Goal: Task Accomplishment & Management: Complete application form

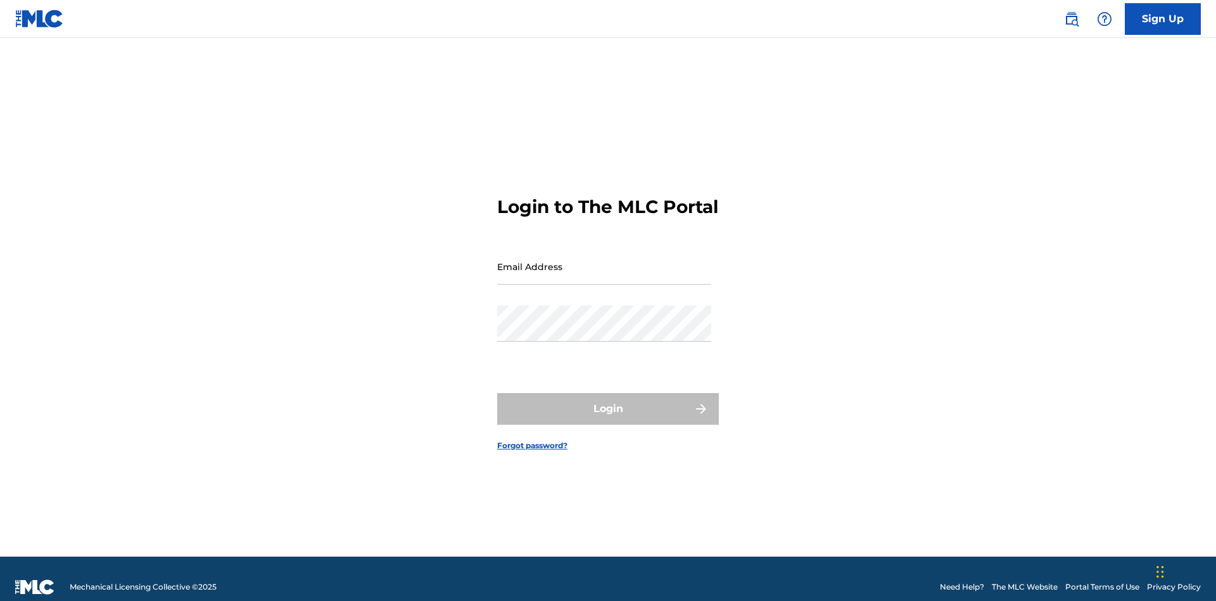
scroll to position [16, 0]
click at [604, 260] on input "Email Address" at bounding box center [604, 266] width 214 height 36
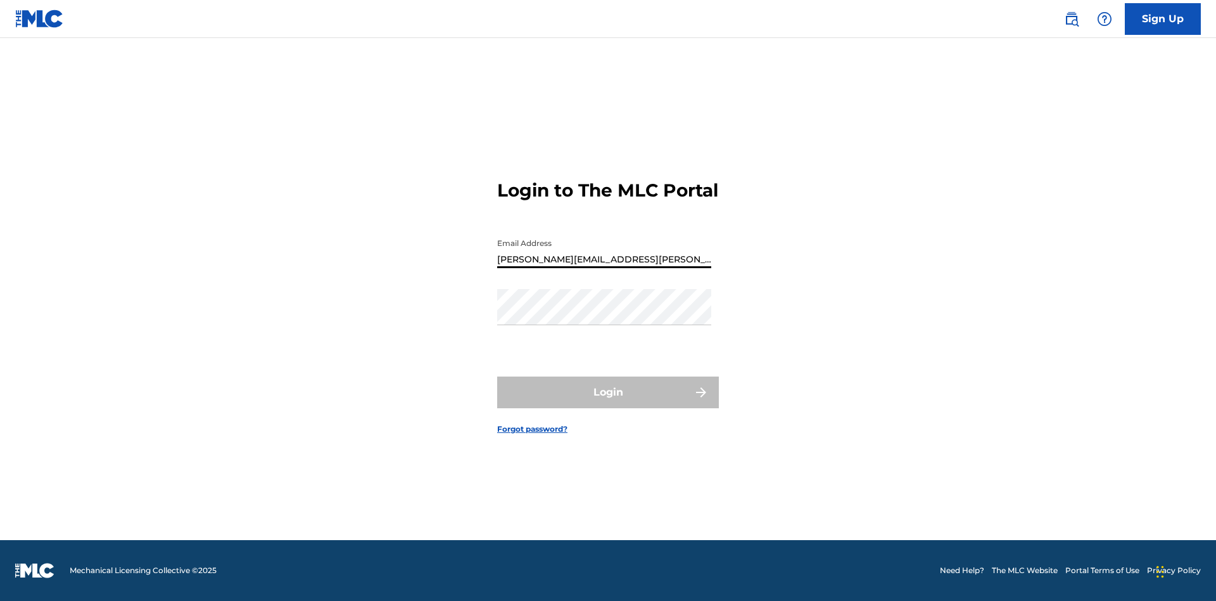
type input "[PERSON_NAME][EMAIL_ADDRESS][PERSON_NAME][DOMAIN_NAME]"
click at [608, 403] on button "Login" at bounding box center [608, 392] width 222 height 32
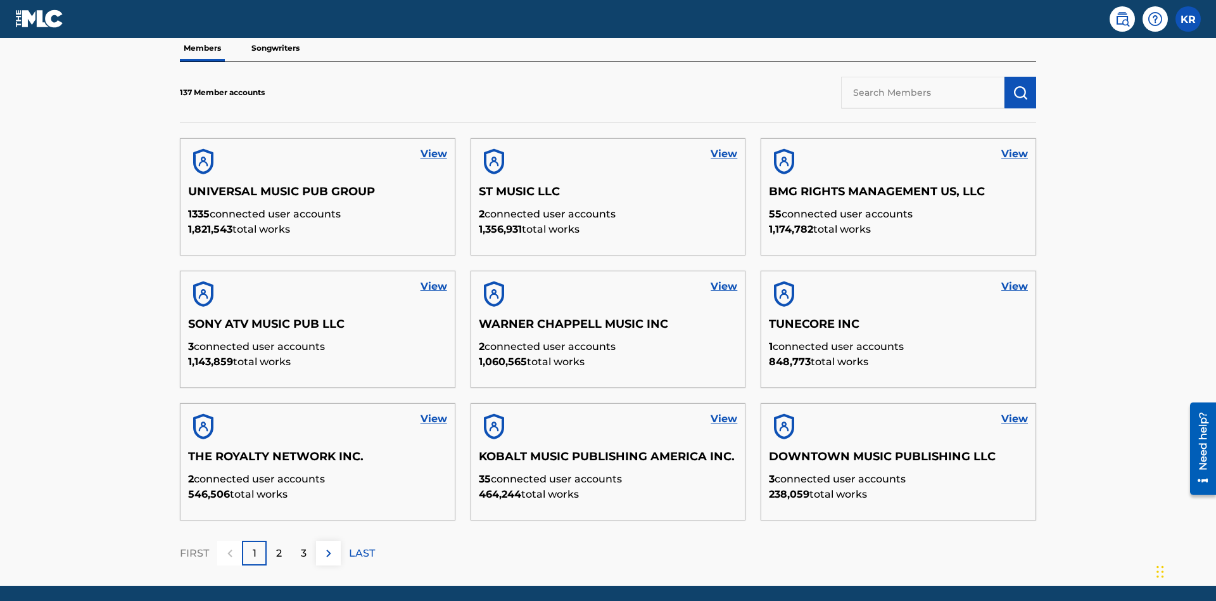
click at [923, 92] on input "text" at bounding box center [922, 93] width 163 height 32
type input "King [PERSON_NAME]"
click at [1020, 85] on img "submit" at bounding box center [1020, 92] width 15 height 15
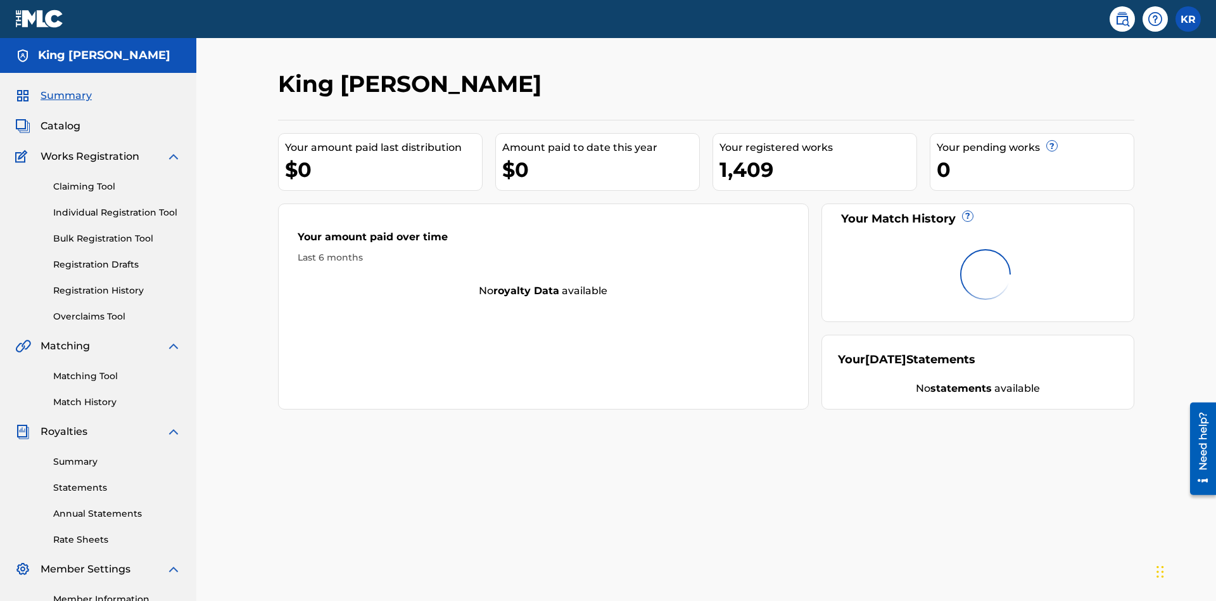
click at [117, 180] on link "Claiming Tool" at bounding box center [117, 186] width 128 height 13
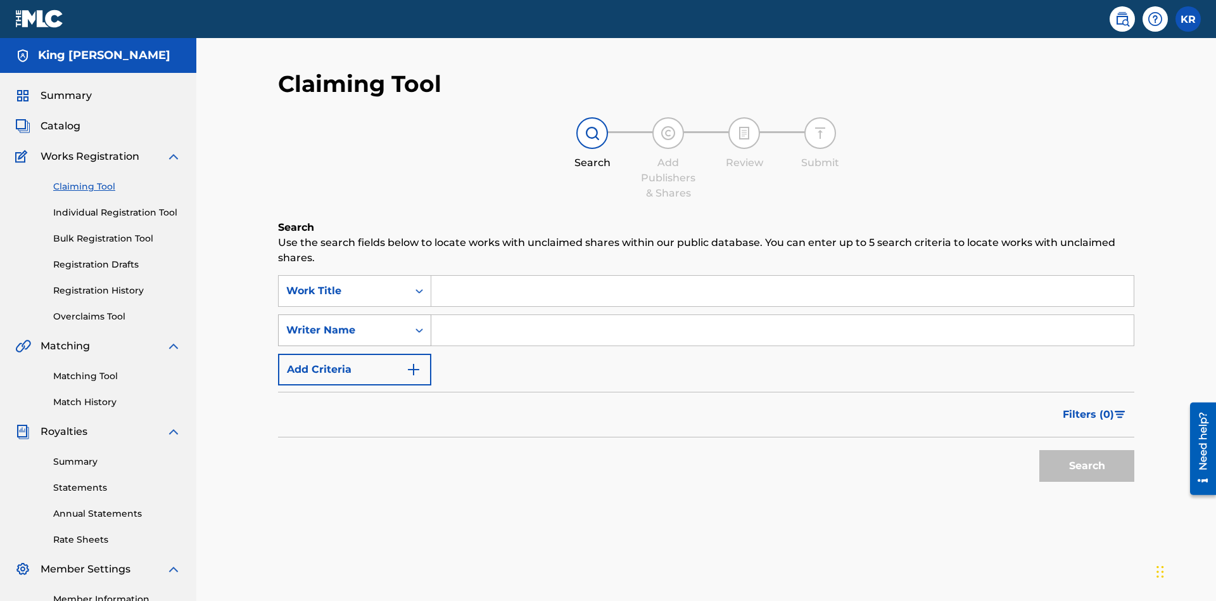
click at [343, 322] on div "Writer Name" at bounding box center [343, 329] width 114 height 15
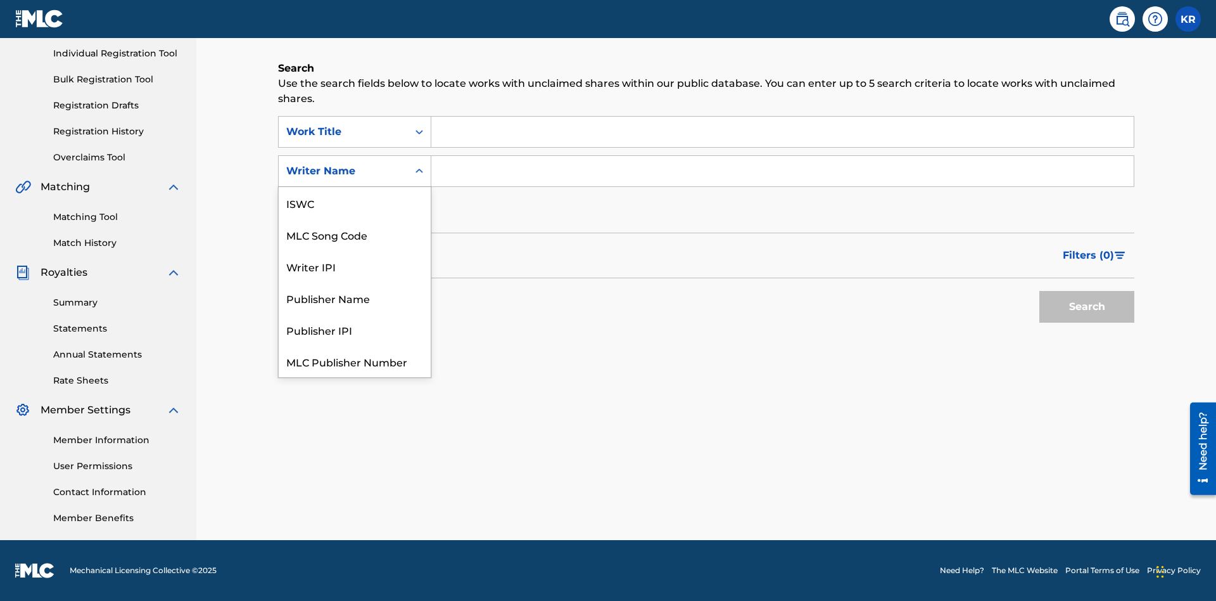
scroll to position [32, 0]
click at [355, 203] on div "MLC Song Code" at bounding box center [355, 203] width 152 height 32
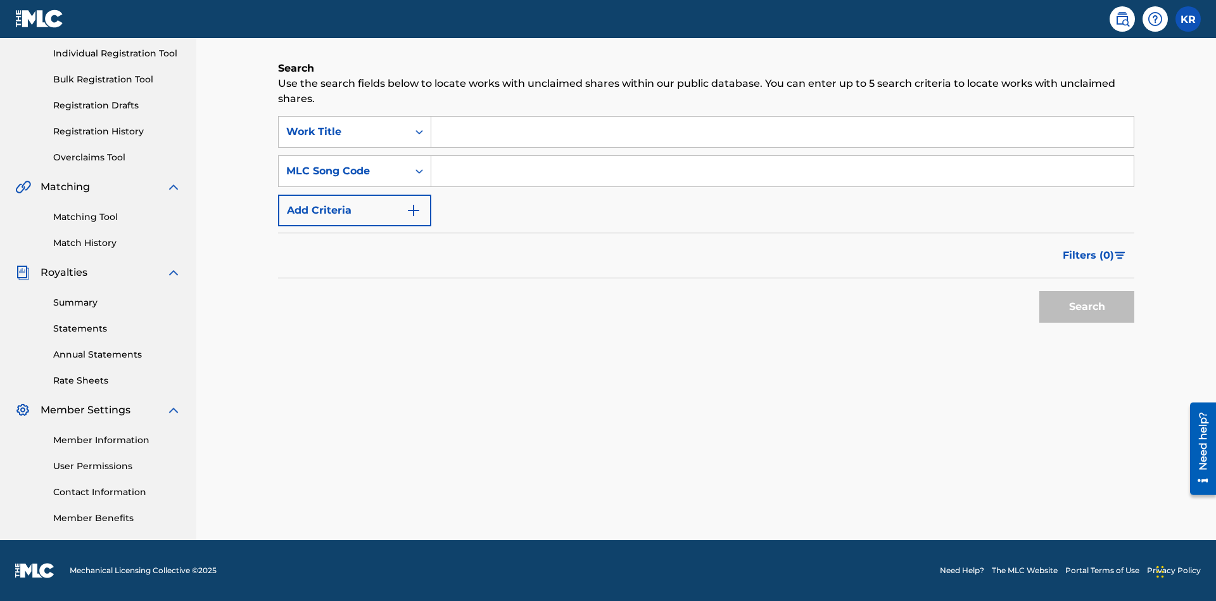
click at [782, 132] on input "Search Form" at bounding box center [782, 132] width 702 height 30
type input "NON-OWNED WORK TO CLAIM"
click at [782, 171] on input "Search Form" at bounding box center [782, 171] width 702 height 30
type input "RB0ZQR"
click at [1087, 307] on button "Search" at bounding box center [1086, 307] width 95 height 32
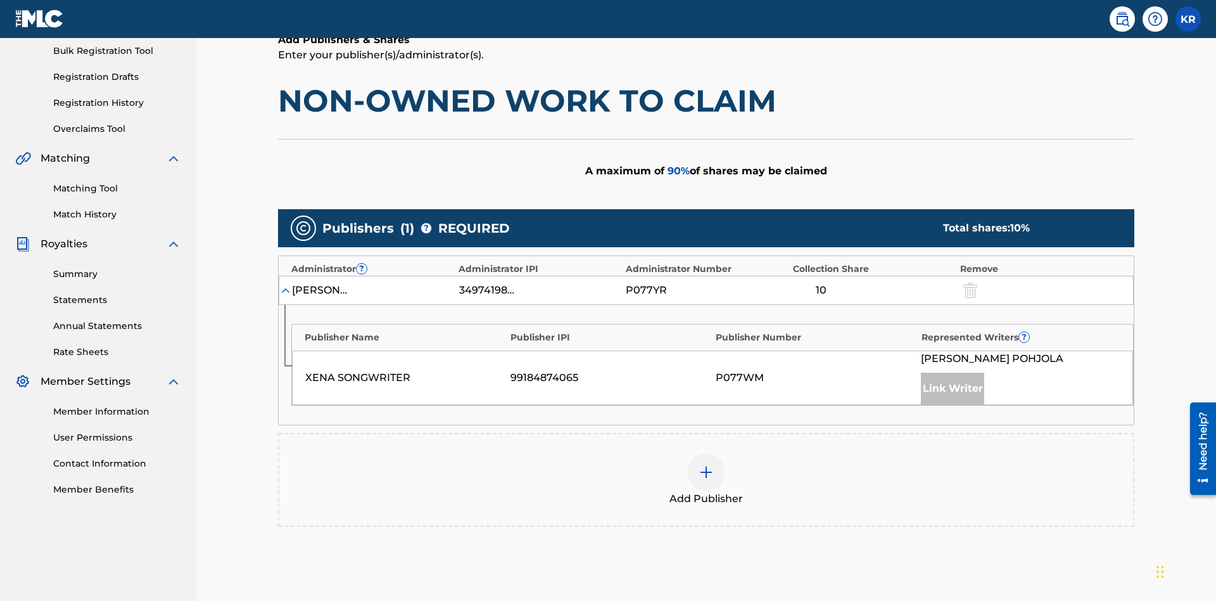
scroll to position [318, 0]
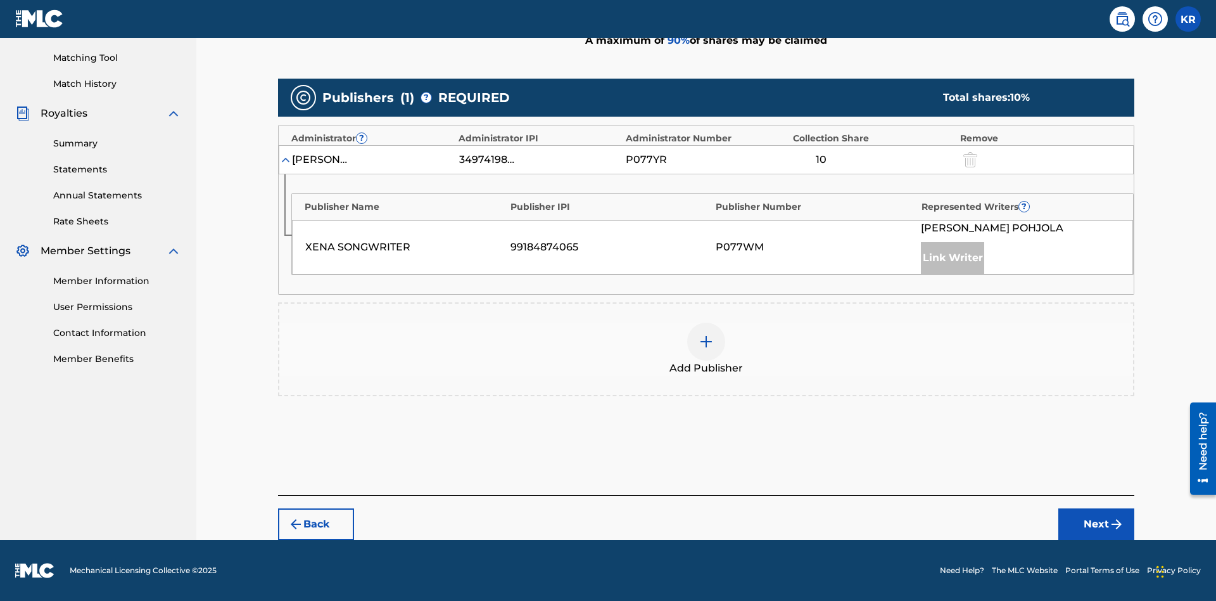
click at [1096, 524] on button "Next" at bounding box center [1096, 524] width 76 height 32
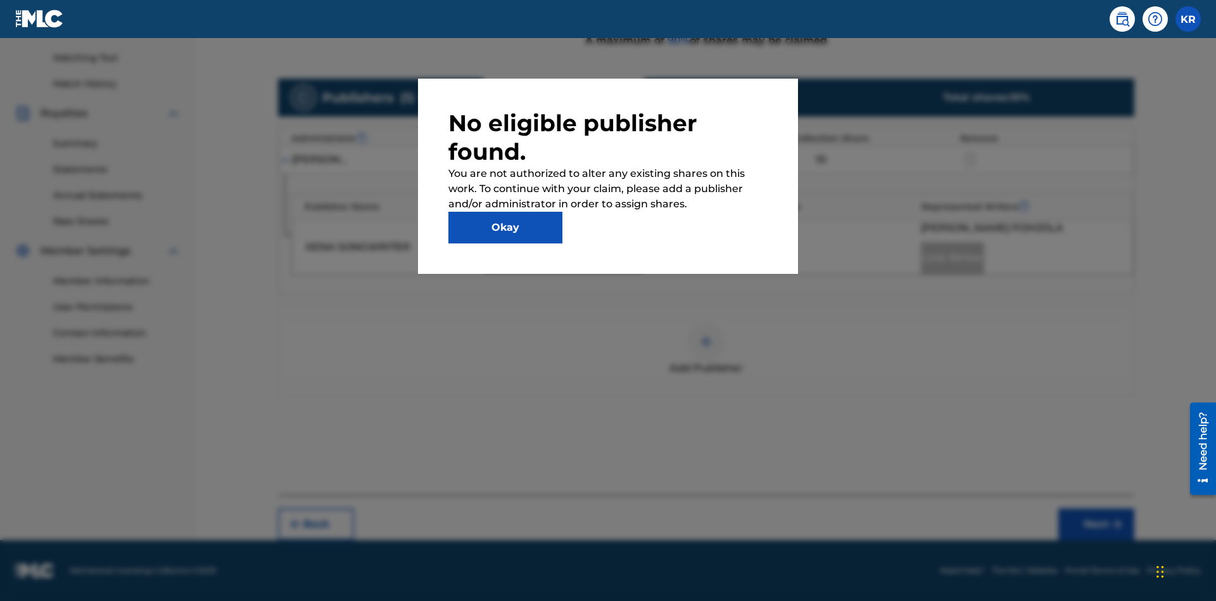
click at [505, 227] on button "Okay" at bounding box center [505, 228] width 114 height 32
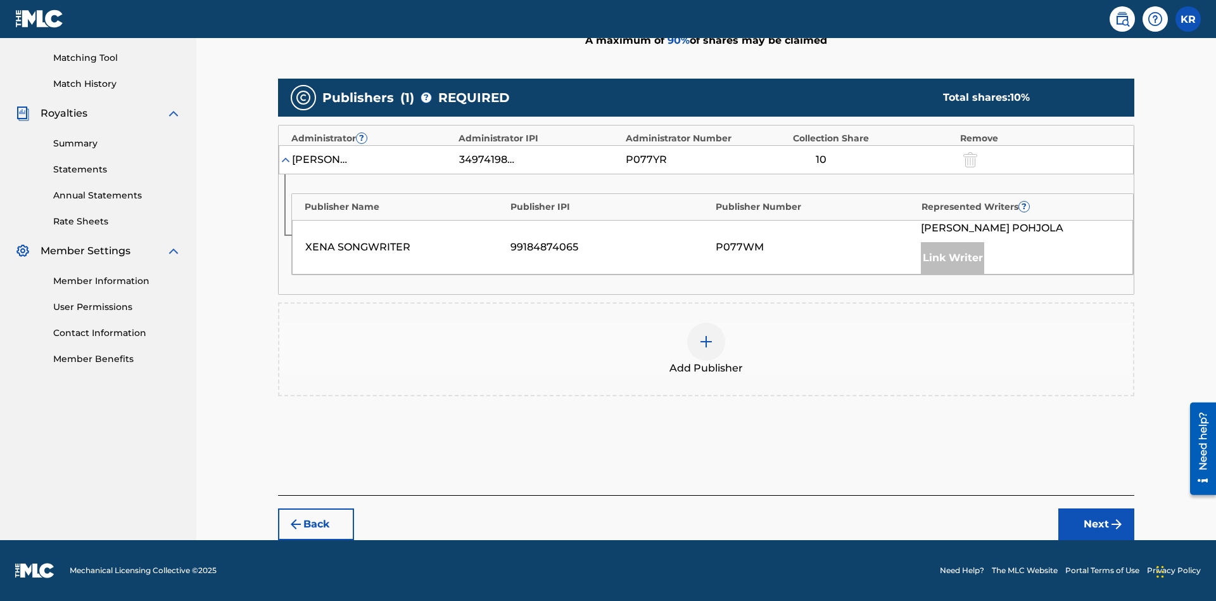
click at [706, 341] on img at bounding box center [706, 341] width 15 height 15
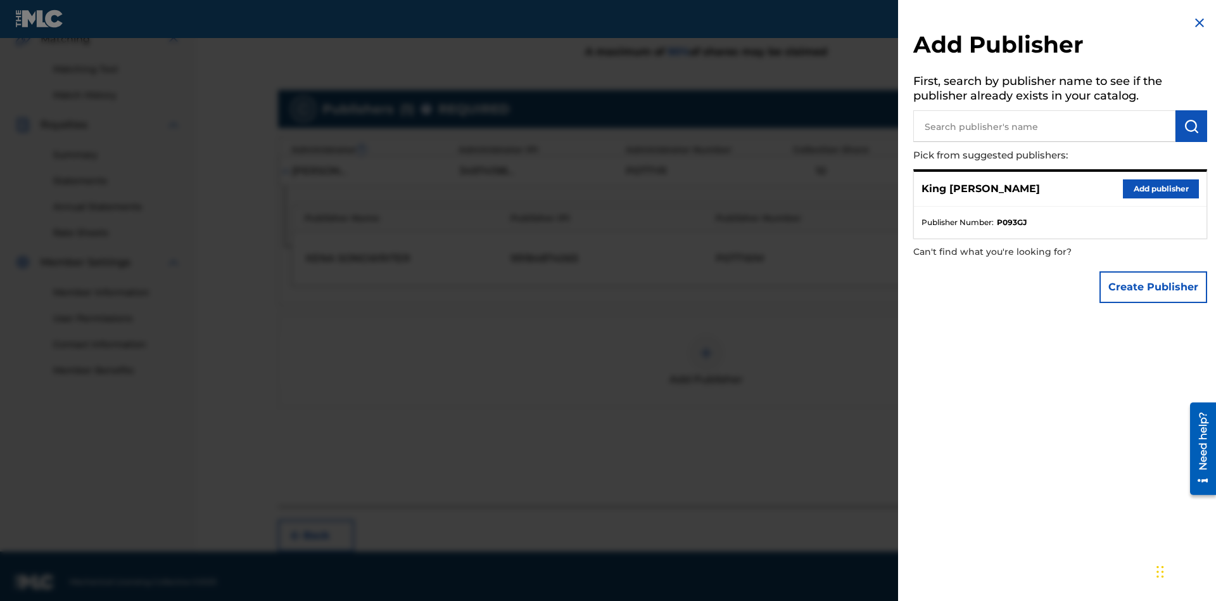
click at [1045, 126] on input "text" at bounding box center [1044, 126] width 262 height 32
type input "Test2025.08.29.04.27.13"
click at [1192, 126] on img "submit" at bounding box center [1191, 125] width 15 height 15
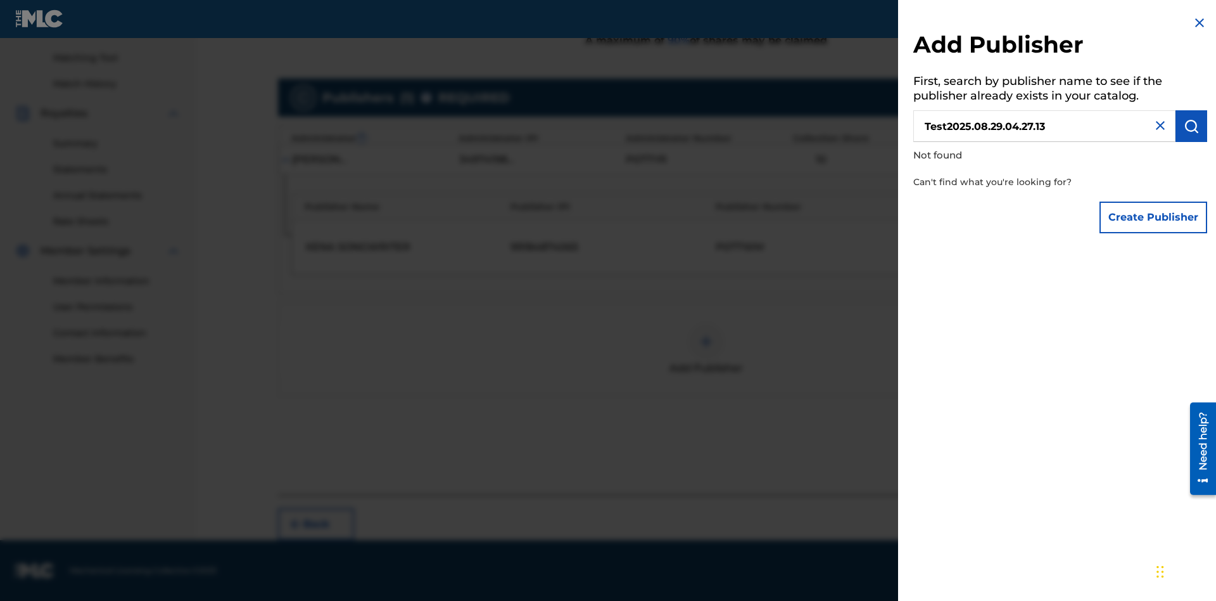
click at [1154, 217] on button "Create Publisher" at bounding box center [1154, 217] width 108 height 32
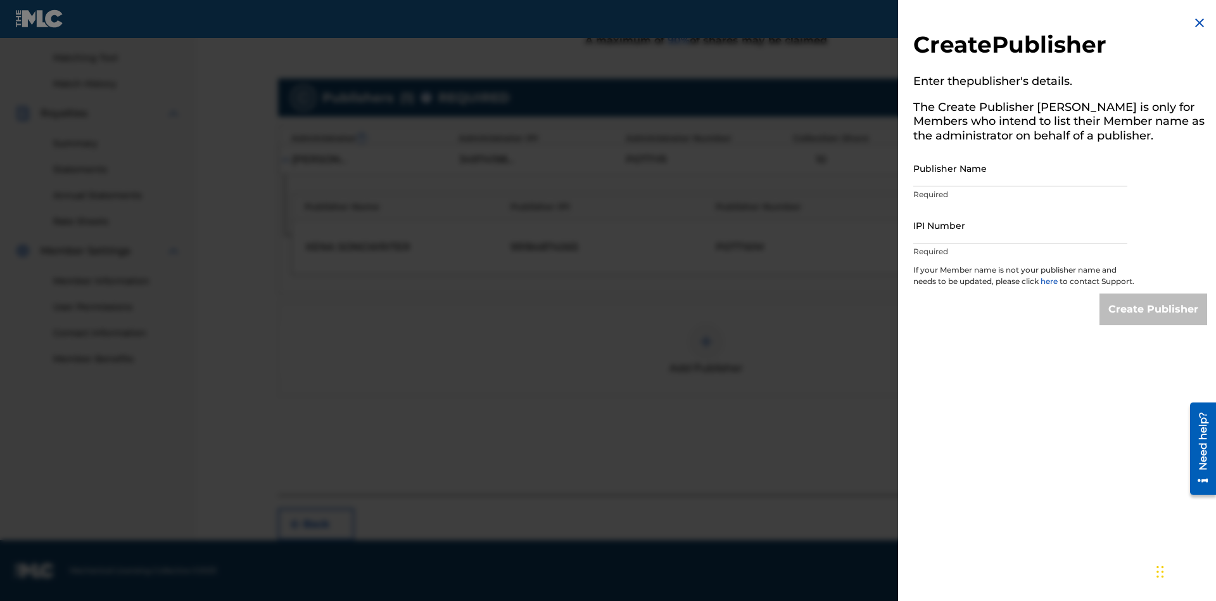
click at [1020, 168] on input "Publisher Name" at bounding box center [1020, 168] width 214 height 36
type input "Test2025.08.29.04.27.17"
click at [1020, 225] on input "IPI Number" at bounding box center [1020, 225] width 214 height 36
type input "00595839777"
click at [1154, 321] on input "Create Publisher" at bounding box center [1154, 309] width 108 height 32
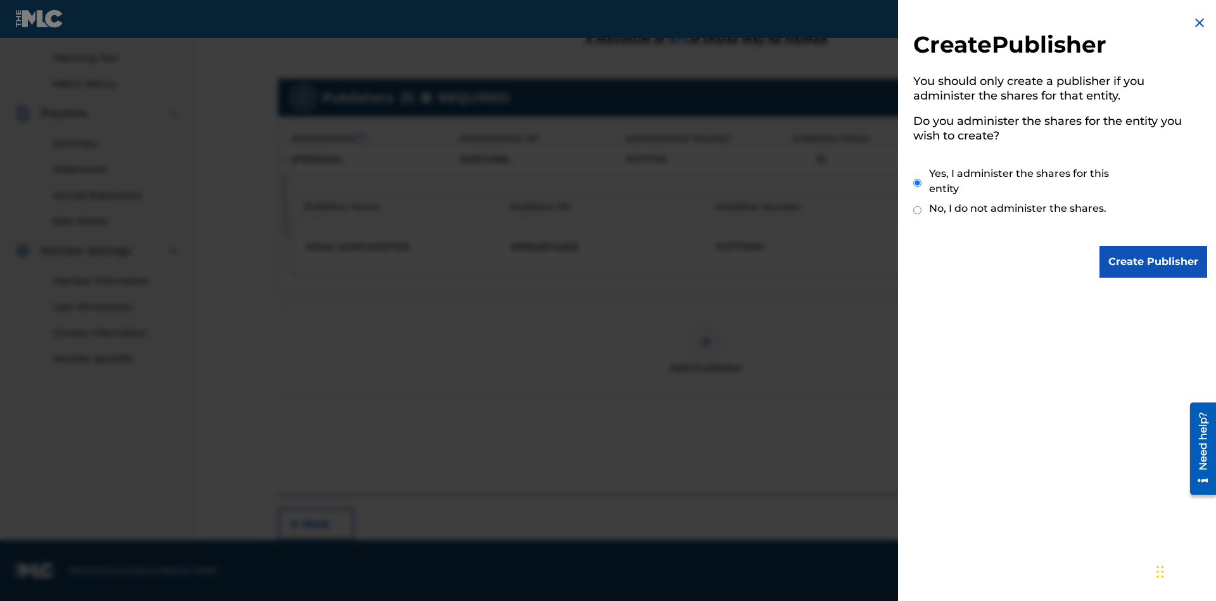
click at [918, 182] on input "Yes, I administer the shares for this entity" at bounding box center [917, 182] width 8 height 27
click at [1154, 262] on input "Create Publisher" at bounding box center [1154, 262] width 108 height 32
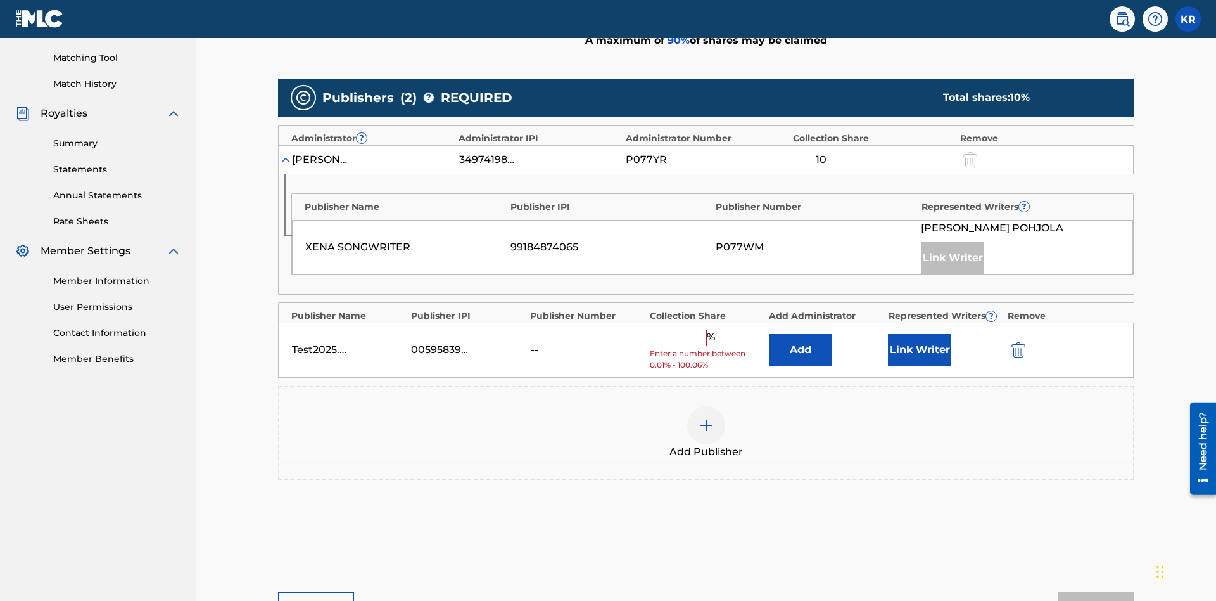
scroll to position [393, 0]
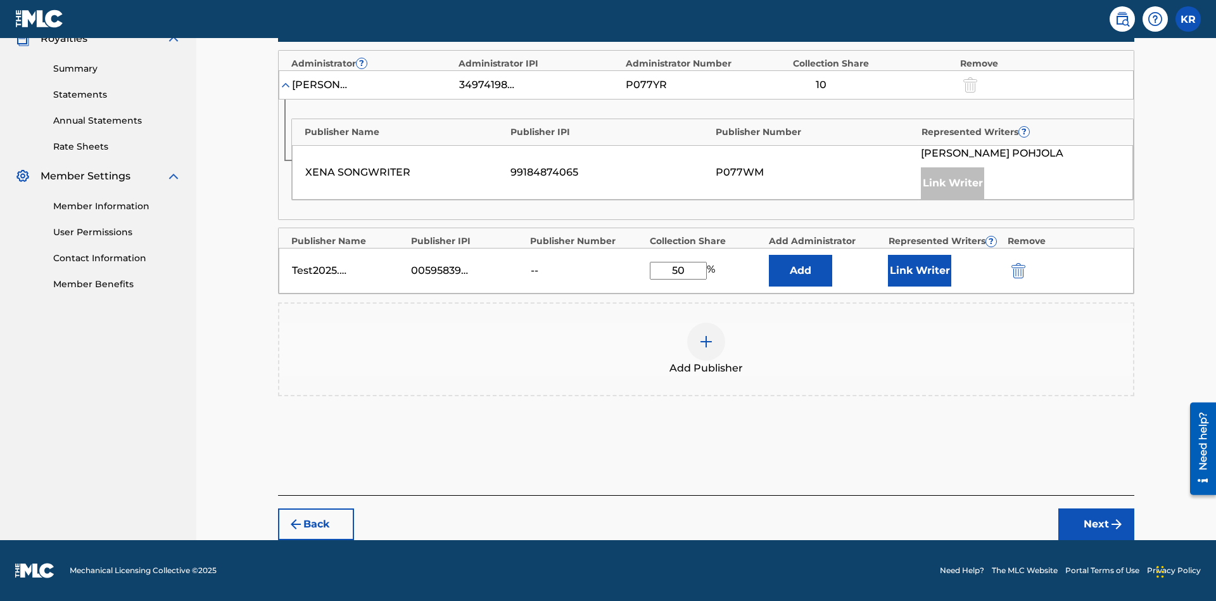
type input "50"
click at [920, 270] on button "Link Writer" at bounding box center [919, 271] width 63 height 32
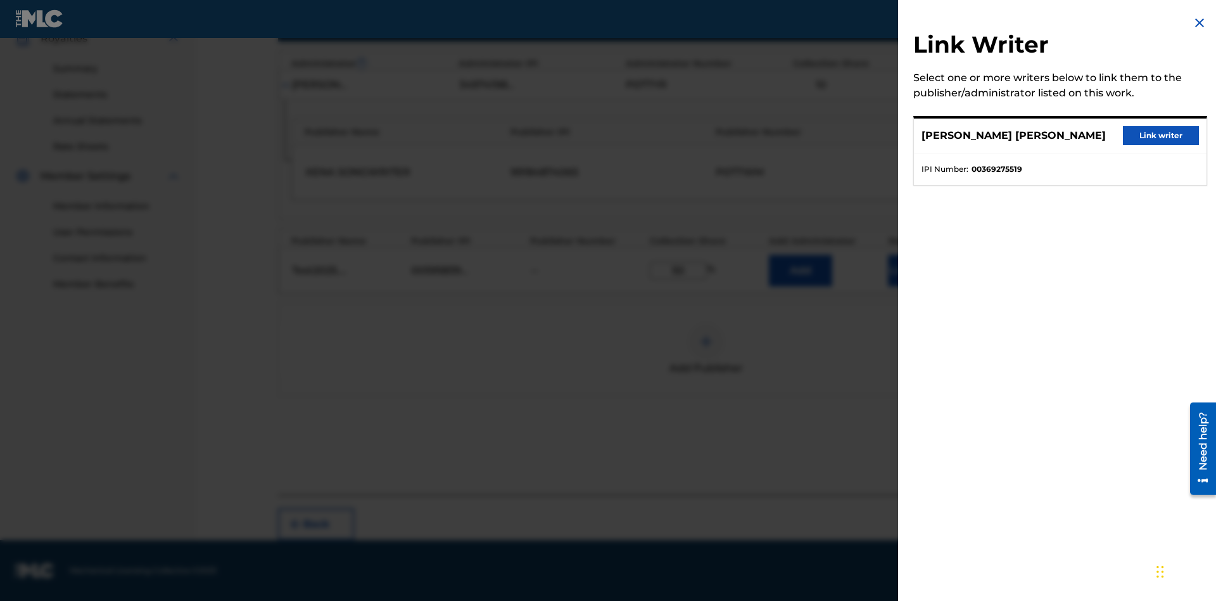
click at [1161, 136] on button "Link writer" at bounding box center [1161, 135] width 76 height 19
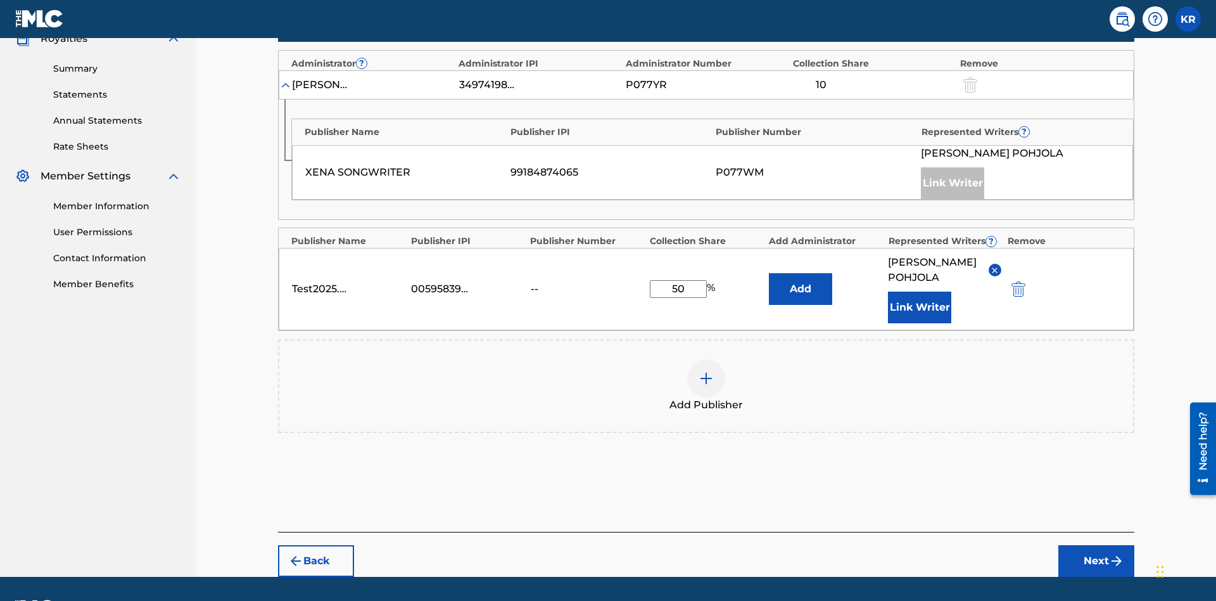
click at [920, 291] on button "Link Writer" at bounding box center [919, 307] width 63 height 32
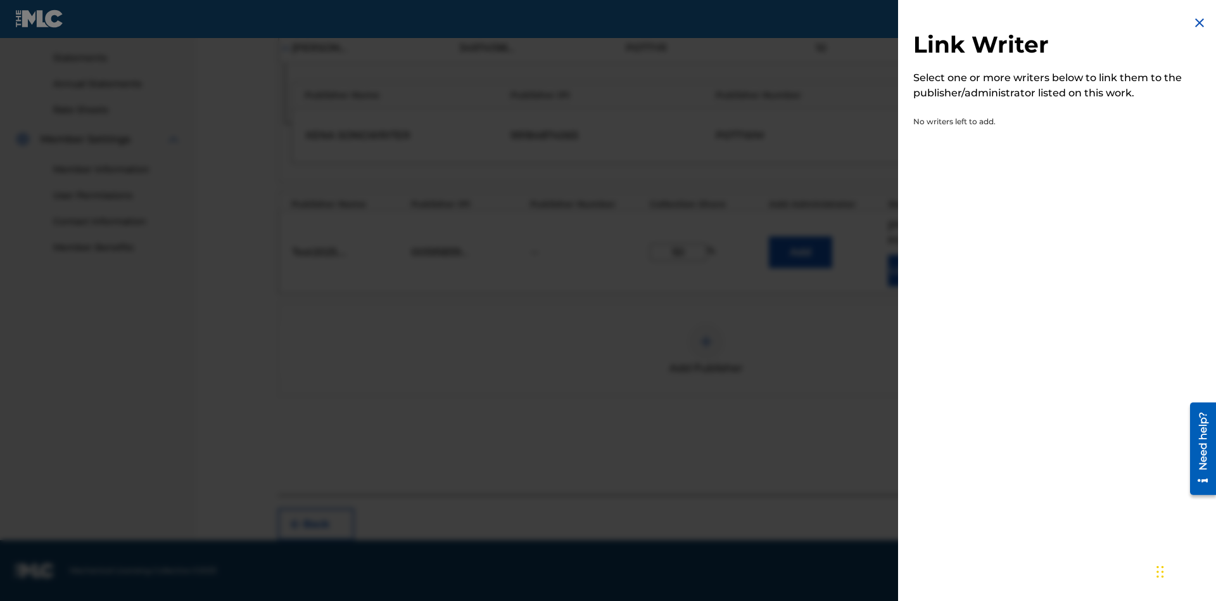
click at [1200, 23] on img at bounding box center [1199, 22] width 15 height 15
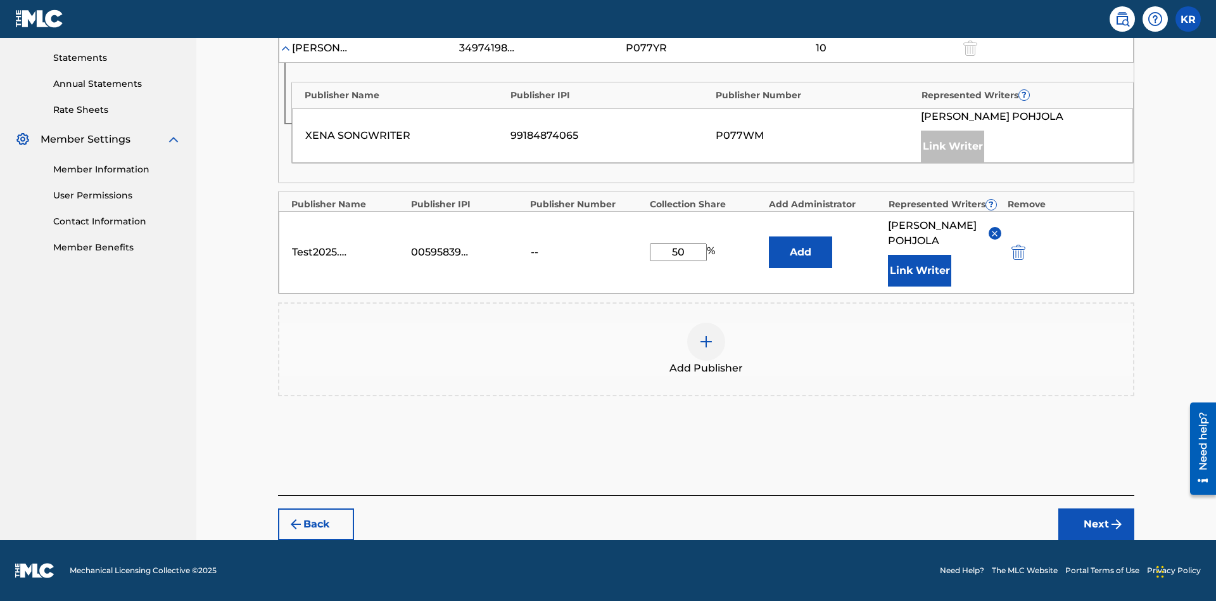
click at [801, 245] on button "Add" at bounding box center [800, 252] width 63 height 32
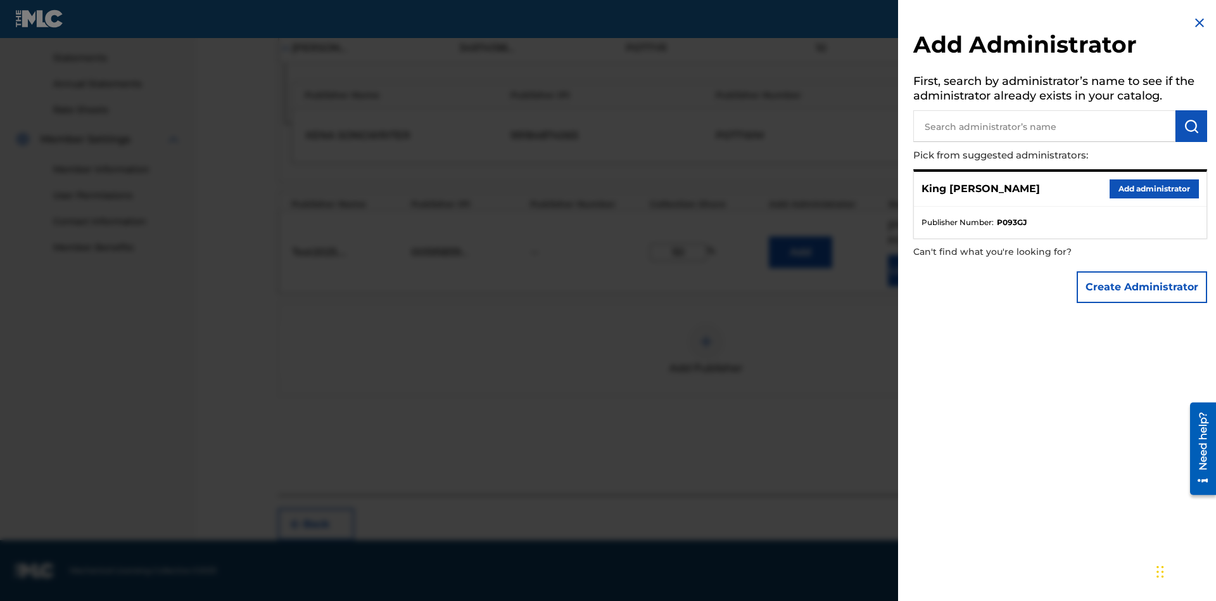
click at [1045, 126] on input "text" at bounding box center [1044, 126] width 262 height 32
type input "Test2025.08.29.04.27.36"
click at [1192, 126] on img "submit" at bounding box center [1191, 125] width 15 height 15
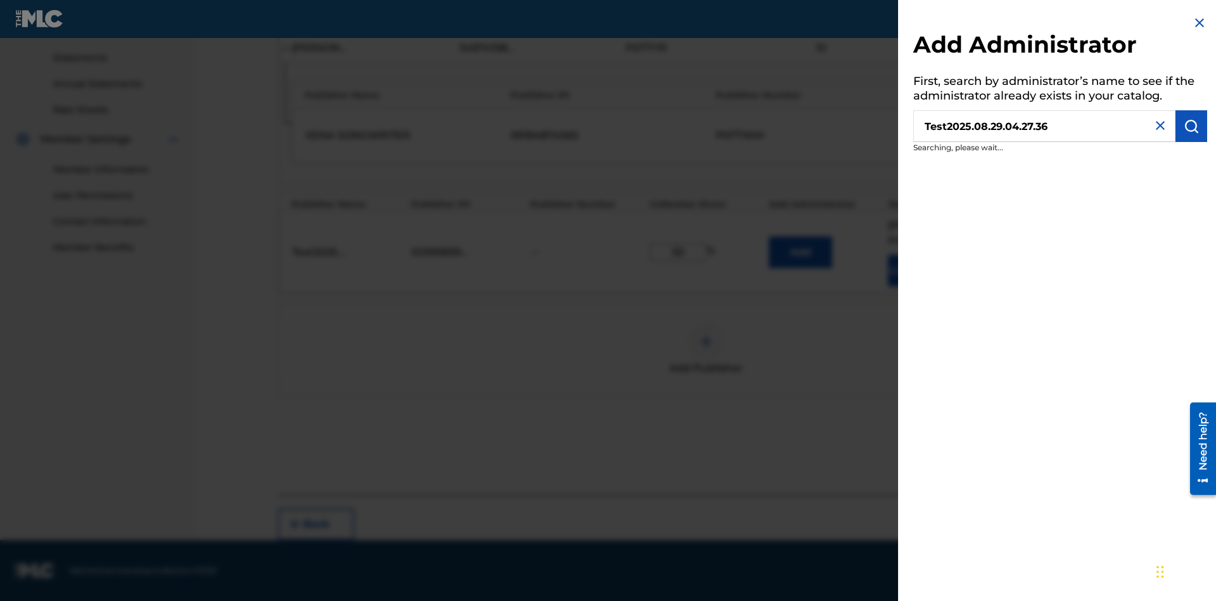
scroll to position [445, 0]
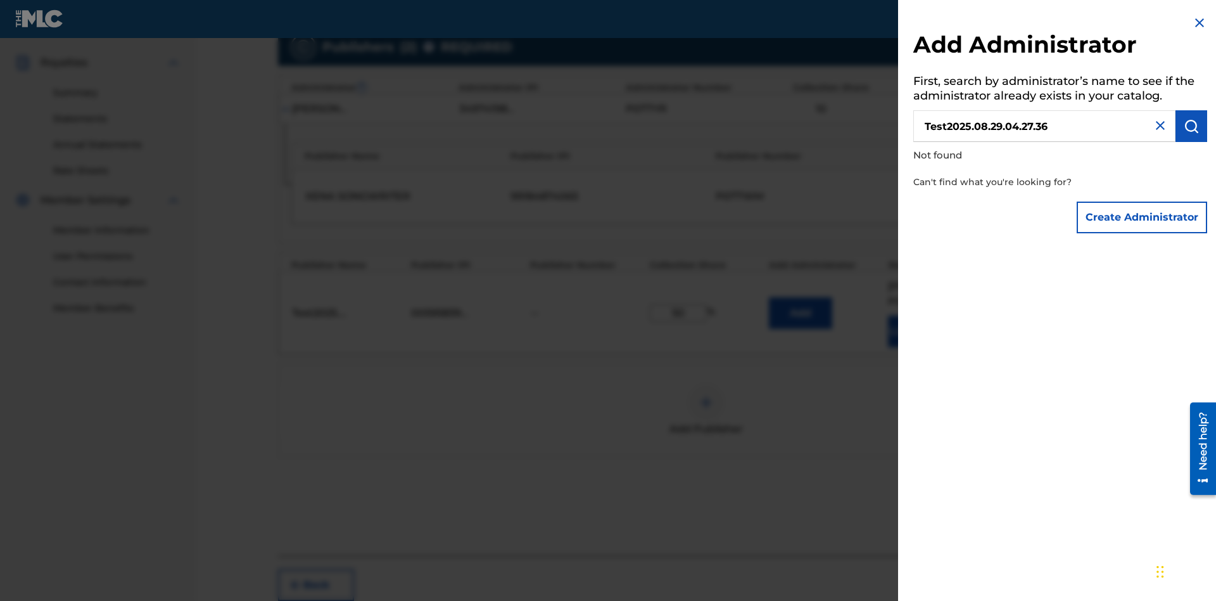
click at [1143, 217] on button "Create Administrator" at bounding box center [1142, 217] width 130 height 32
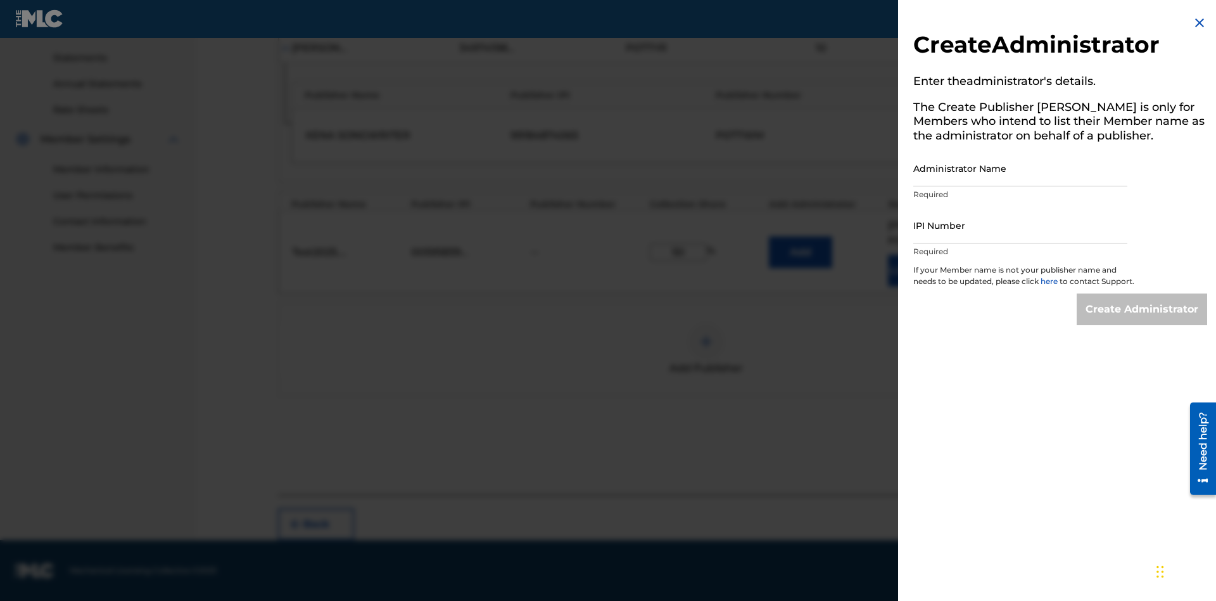
click at [1020, 168] on input "Administrator Name" at bounding box center [1020, 168] width 214 height 36
type input "Test2025.08.29.04.27.40"
click at [1020, 225] on input "IPI Number" at bounding box center [1020, 225] width 214 height 36
type input "00595839777"
click at [1143, 321] on input "Create Administrator" at bounding box center [1142, 309] width 130 height 32
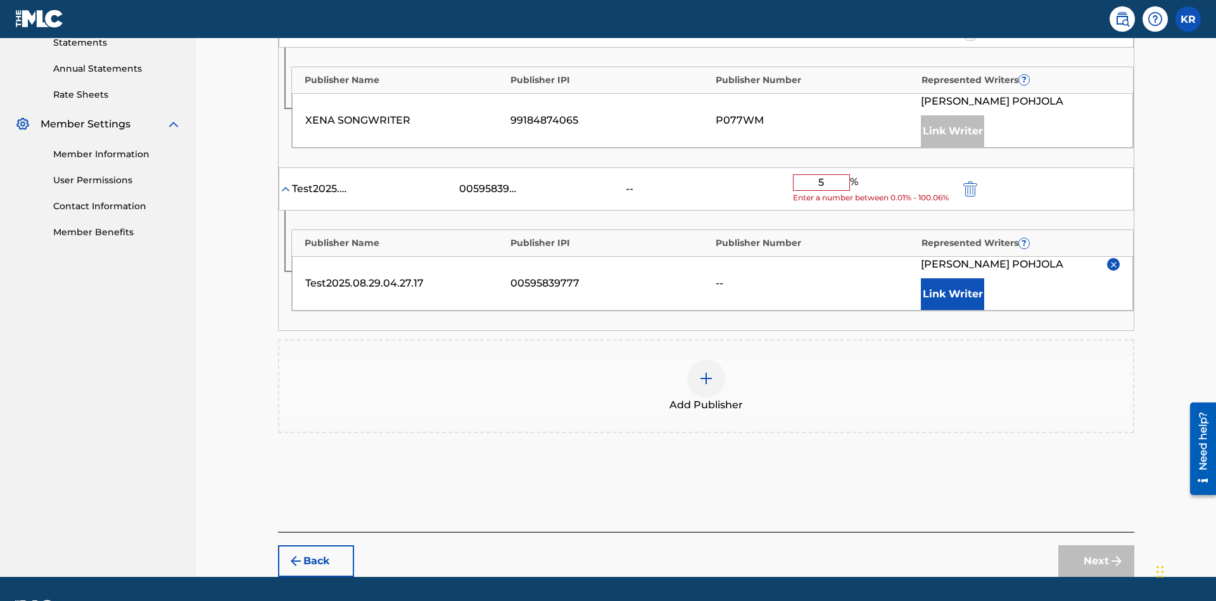
type input "50"
